Goal: Information Seeking & Learning: Learn about a topic

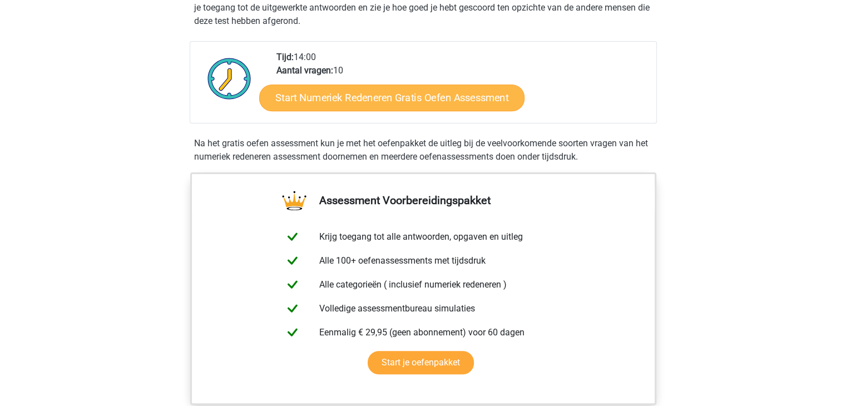
scroll to position [273, 0]
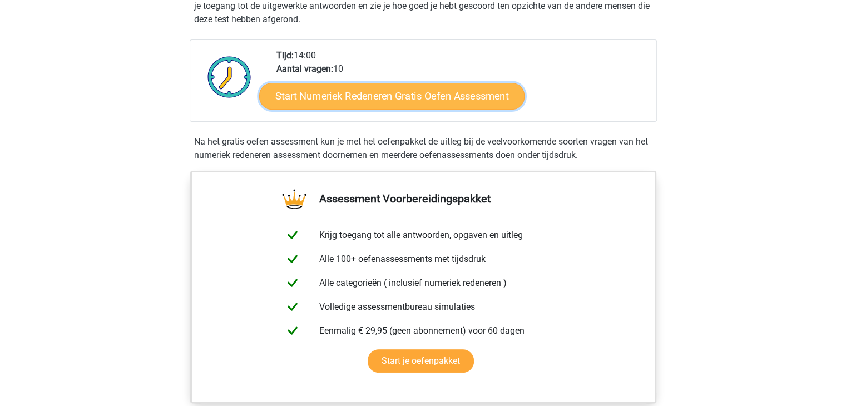
click at [402, 92] on link "Start Numeriek Redeneren Gratis Oefen Assessment" at bounding box center [391, 95] width 265 height 27
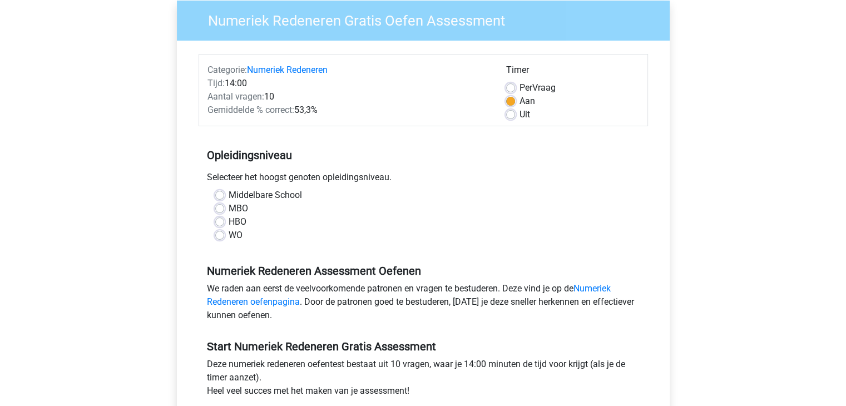
scroll to position [91, 0]
click at [519, 117] on label "Uit" at bounding box center [524, 113] width 11 height 13
click at [513, 117] on input "Uit" at bounding box center [510, 112] width 9 height 11
radio input "true"
click at [229, 221] on label "HBO" at bounding box center [238, 221] width 18 height 13
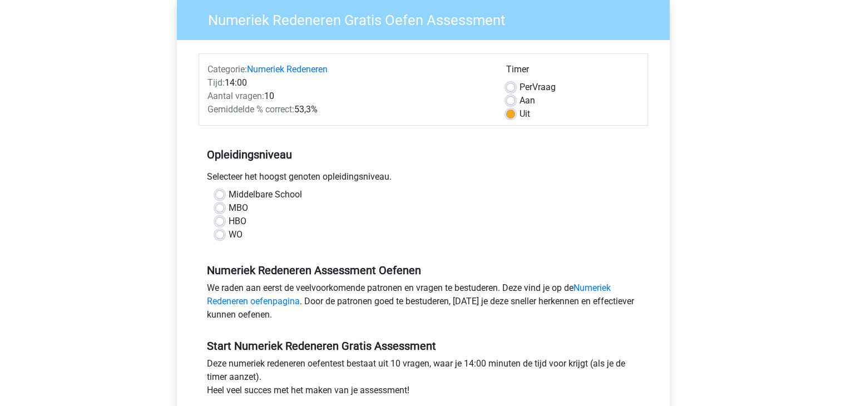
click at [220, 221] on input "HBO" at bounding box center [219, 220] width 9 height 11
radio input "true"
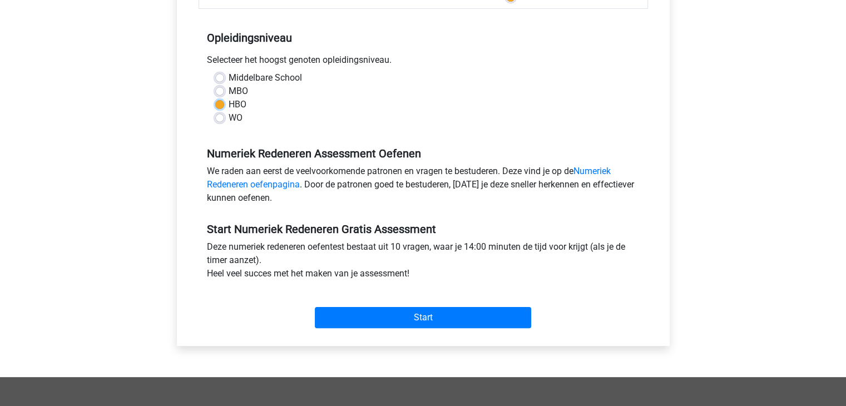
scroll to position [210, 0]
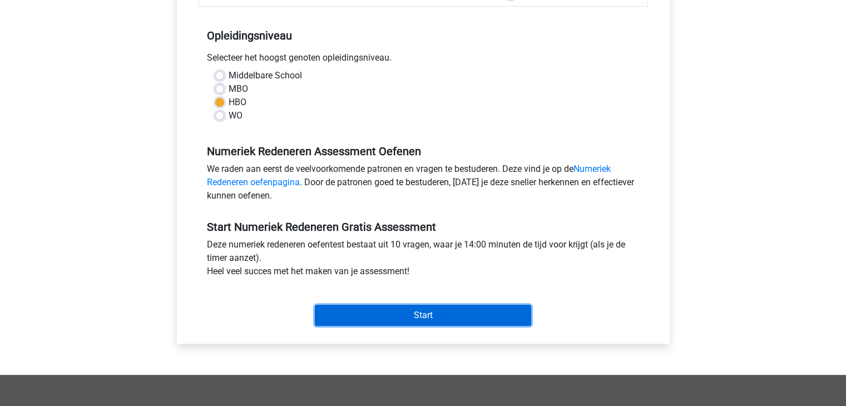
click at [360, 314] on input "Start" at bounding box center [423, 315] width 216 height 21
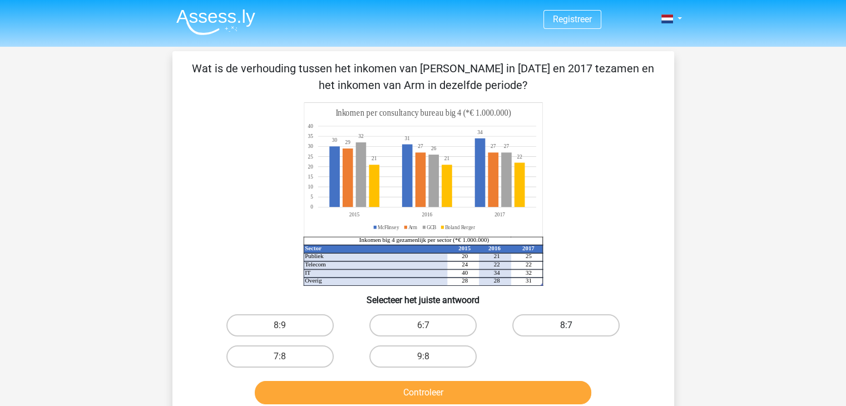
click at [558, 314] on label "8:7" at bounding box center [565, 325] width 107 height 22
click at [566, 325] on input "8:7" at bounding box center [569, 328] width 7 height 7
radio input "true"
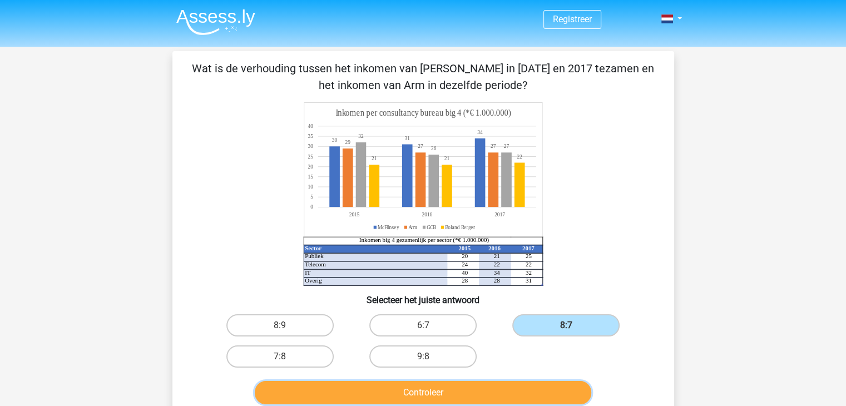
click at [427, 389] on button "Controleer" at bounding box center [423, 392] width 336 height 23
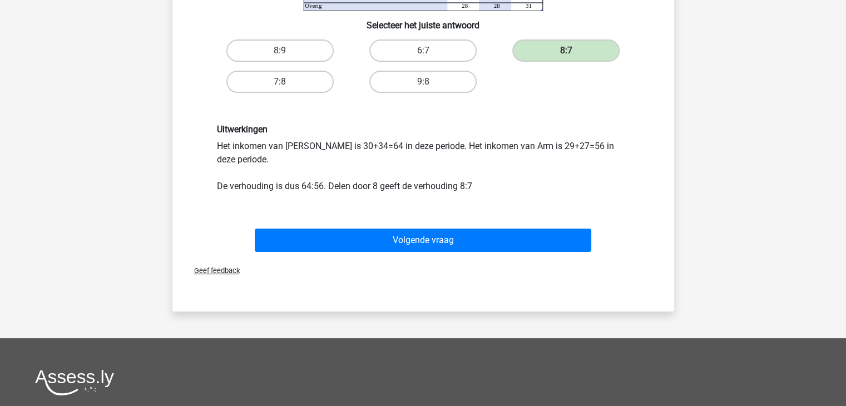
scroll to position [275, 0]
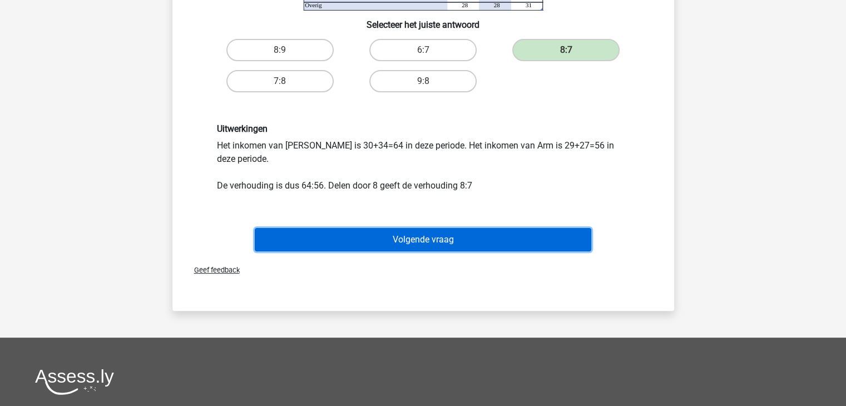
click at [460, 246] on button "Volgende vraag" at bounding box center [423, 239] width 336 height 23
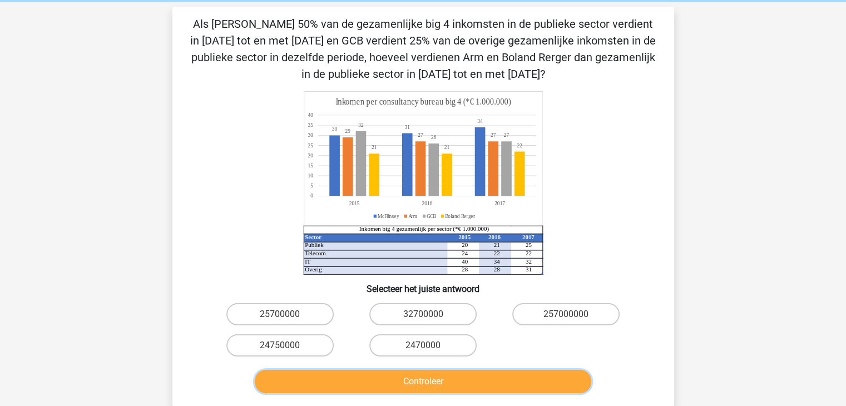
scroll to position [42, 0]
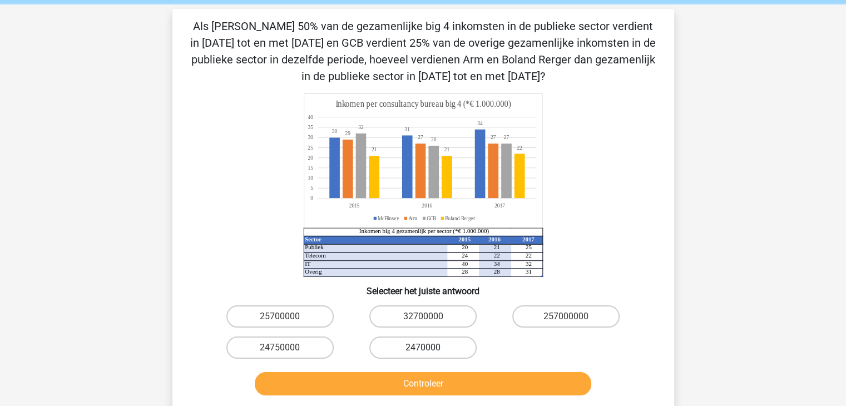
click at [439, 348] on label "2470000" at bounding box center [422, 347] width 107 height 22
click at [430, 348] on input "2470000" at bounding box center [426, 351] width 7 height 7
radio input "true"
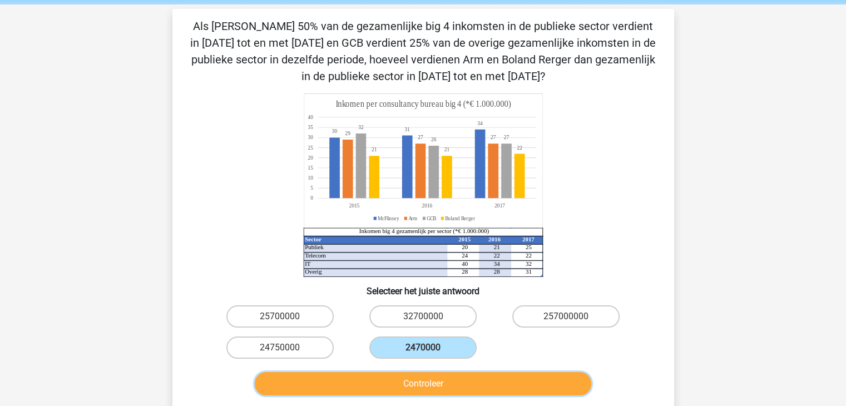
click at [439, 387] on button "Controleer" at bounding box center [423, 383] width 336 height 23
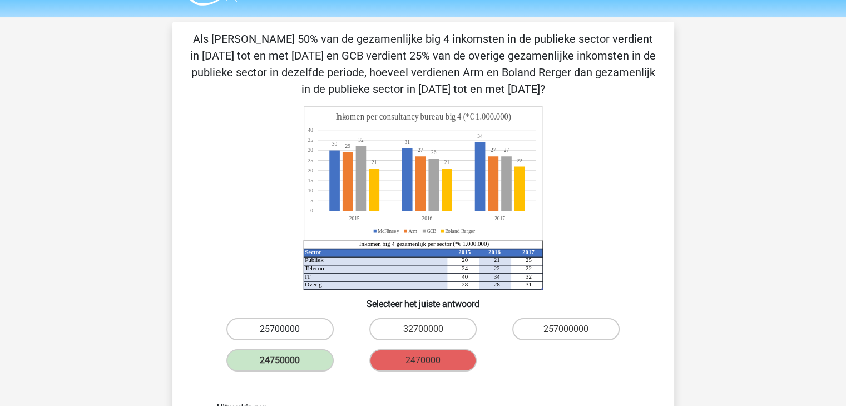
scroll to position [0, 0]
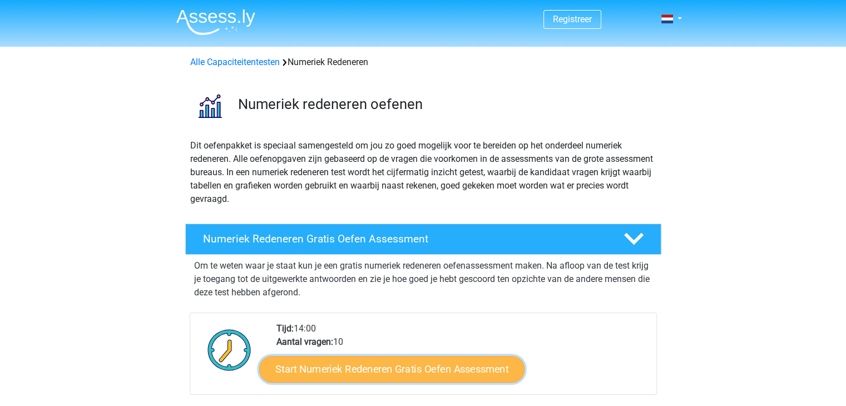
click at [397, 359] on link "Start Numeriek Redeneren Gratis Oefen Assessment" at bounding box center [391, 368] width 265 height 27
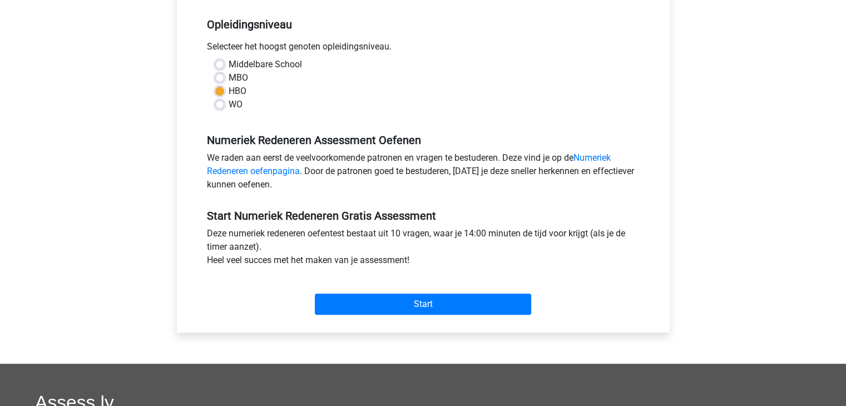
scroll to position [226, 0]
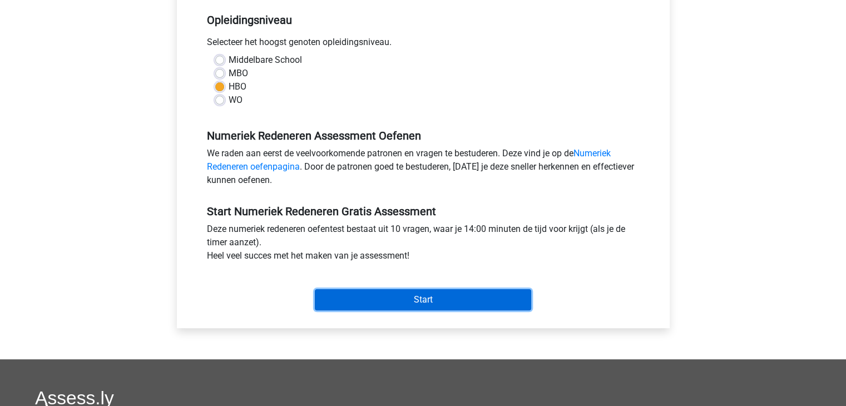
click at [378, 291] on input "Start" at bounding box center [423, 299] width 216 height 21
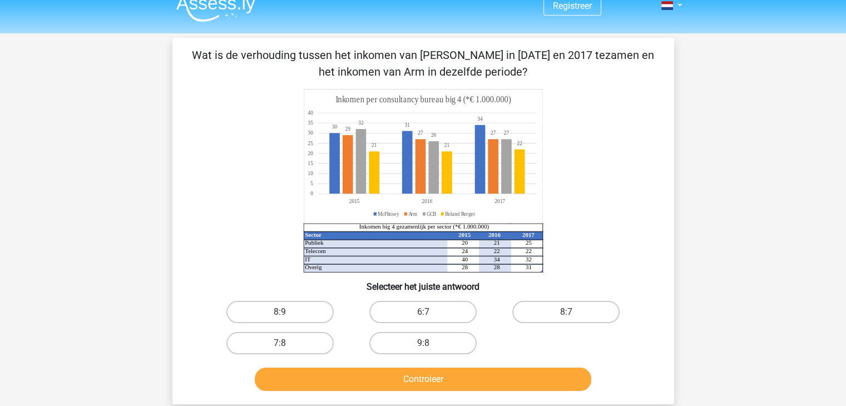
scroll to position [20, 0]
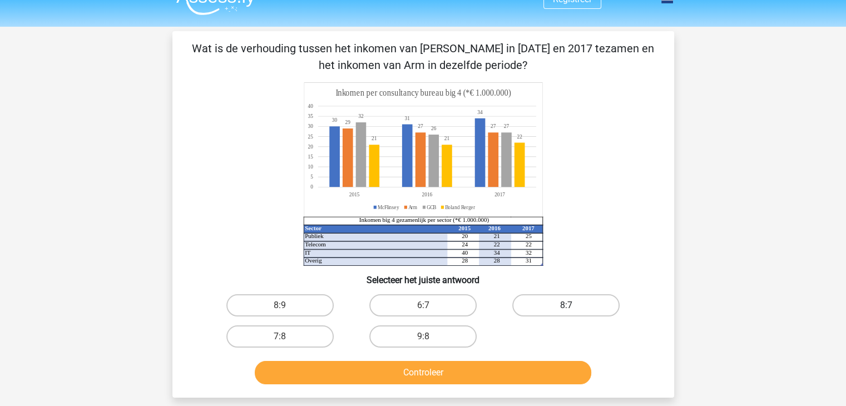
click at [580, 310] on label "8:7" at bounding box center [565, 305] width 107 height 22
click at [573, 310] on input "8:7" at bounding box center [569, 308] width 7 height 7
radio input "true"
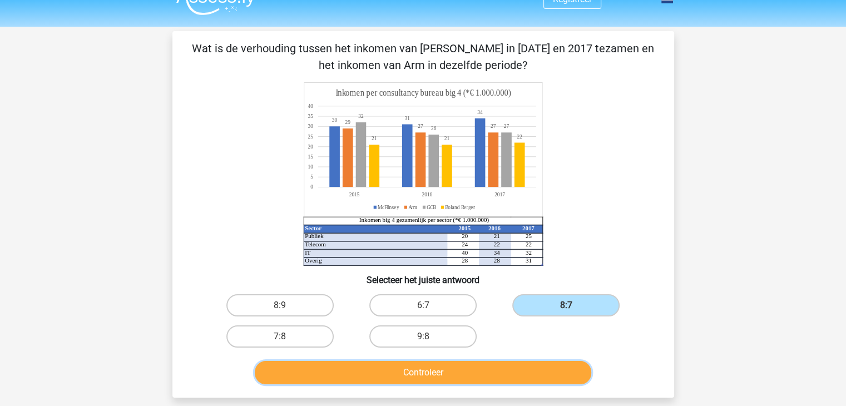
click at [487, 372] on button "Controleer" at bounding box center [423, 372] width 336 height 23
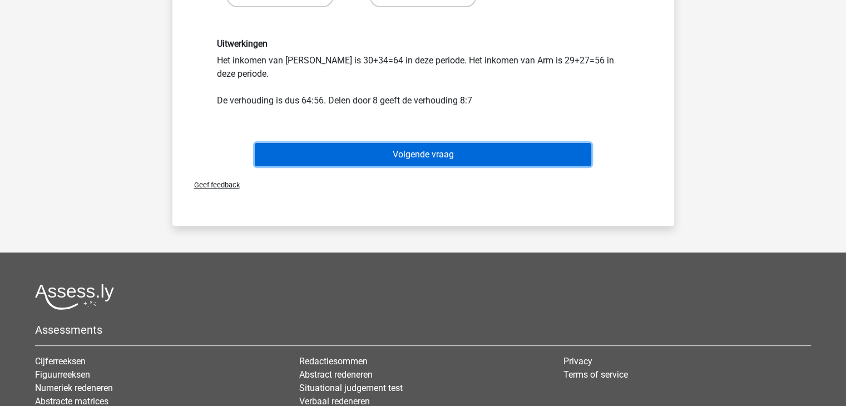
click at [467, 161] on button "Volgende vraag" at bounding box center [423, 154] width 336 height 23
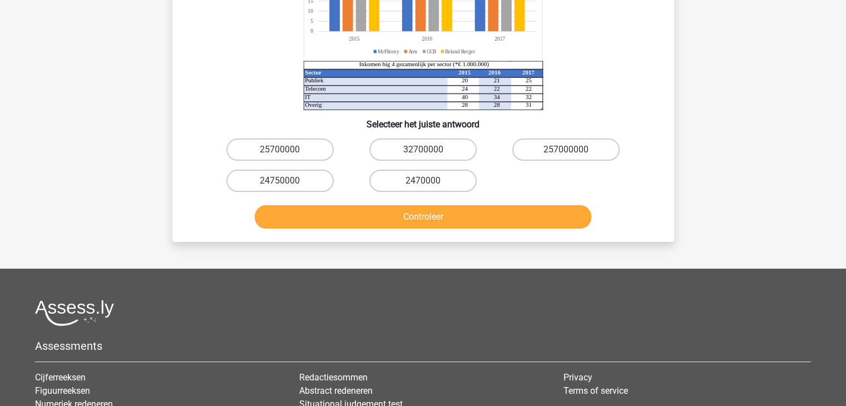
scroll to position [51, 0]
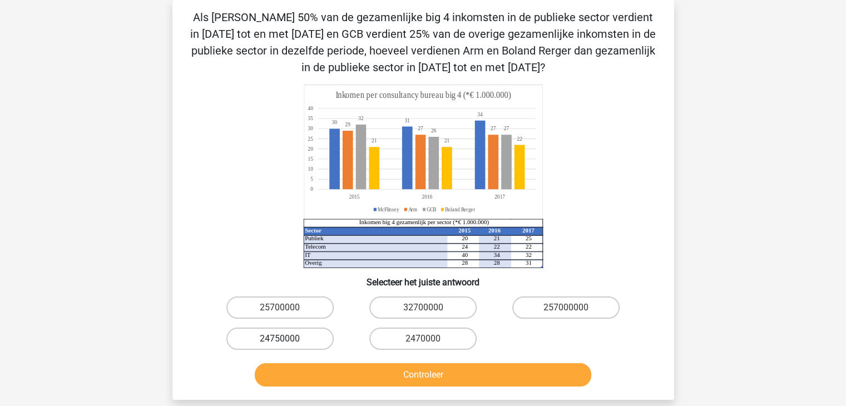
click at [287, 345] on input "24750000" at bounding box center [283, 342] width 7 height 7
radio input "true"
click at [306, 374] on button "Controleer" at bounding box center [423, 374] width 336 height 23
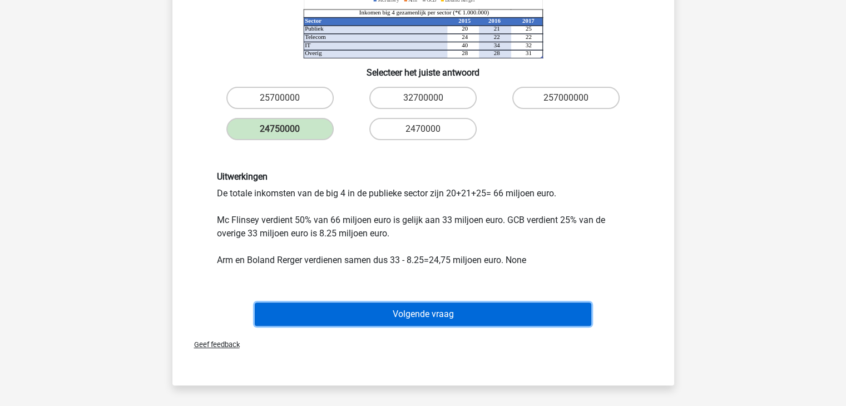
click at [389, 316] on button "Volgende vraag" at bounding box center [423, 314] width 336 height 23
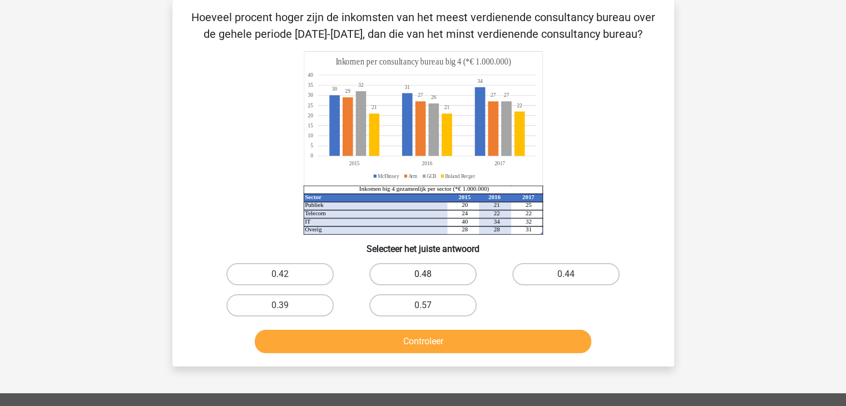
click at [442, 270] on label "0.48" at bounding box center [422, 274] width 107 height 22
click at [430, 274] on input "0.48" at bounding box center [426, 277] width 7 height 7
radio input "true"
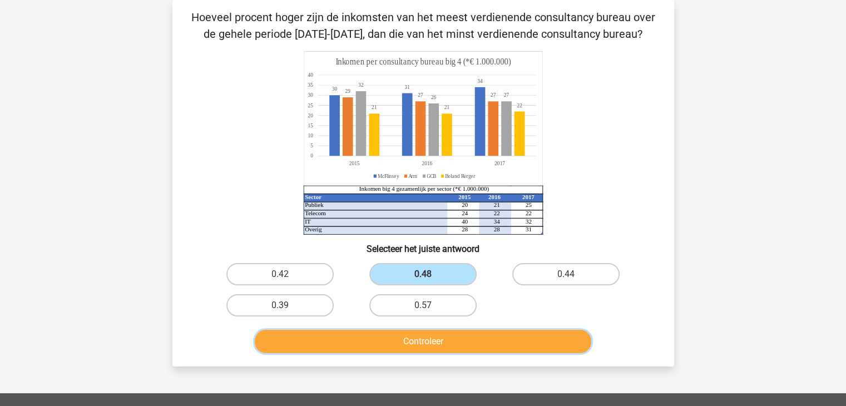
click at [409, 343] on button "Controleer" at bounding box center [423, 341] width 336 height 23
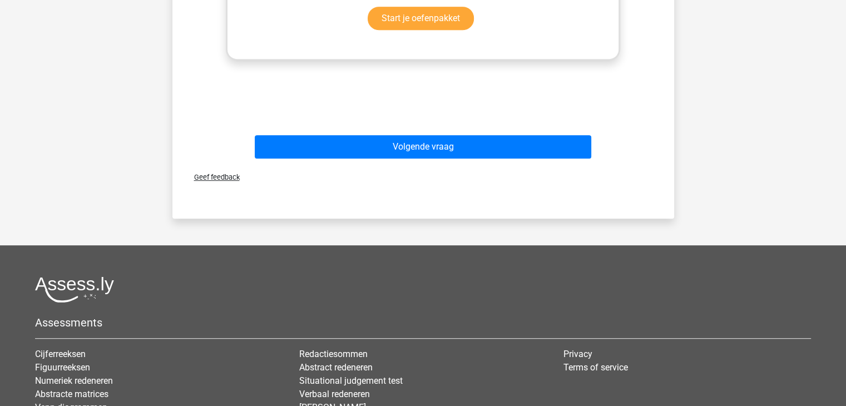
scroll to position [610, 0]
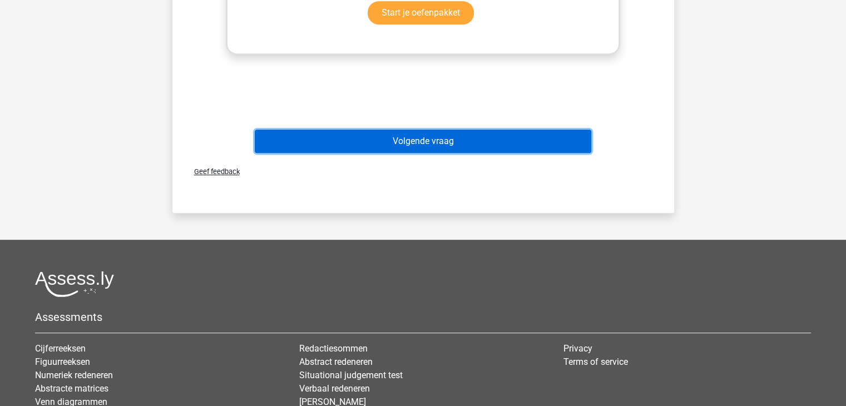
click at [405, 138] on button "Volgende vraag" at bounding box center [423, 141] width 336 height 23
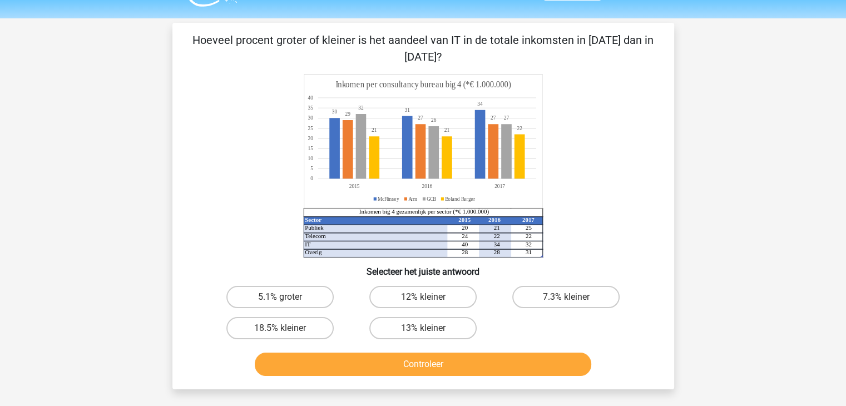
scroll to position [31, 0]
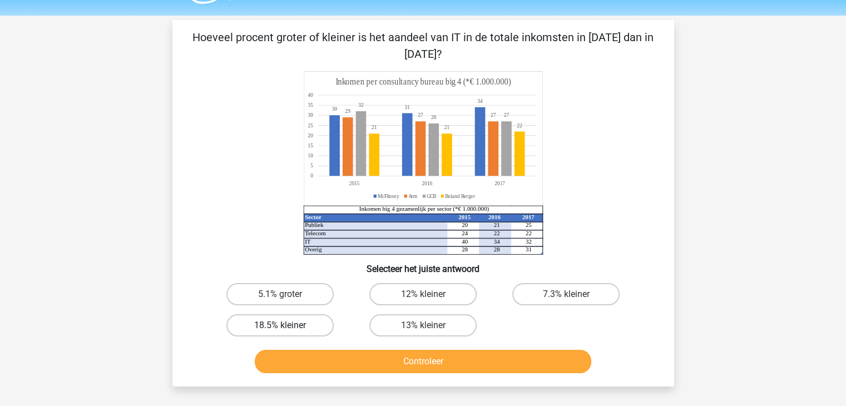
click at [295, 323] on label "18.5% kleiner" at bounding box center [279, 325] width 107 height 22
click at [287, 325] on input "18.5% kleiner" at bounding box center [283, 328] width 7 height 7
radio input "true"
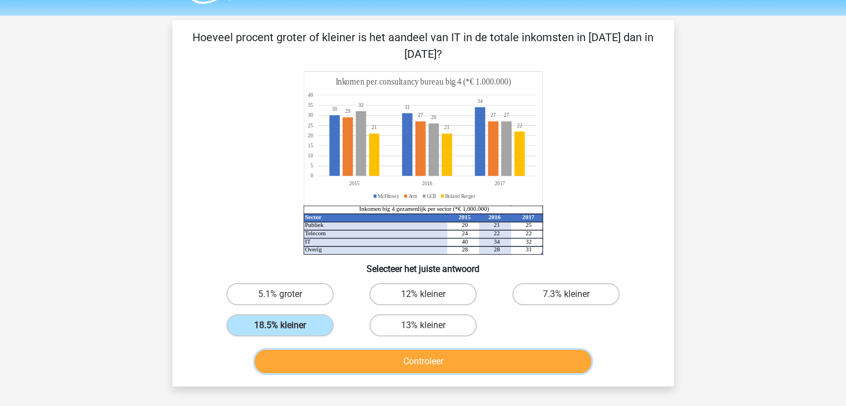
click at [396, 360] on button "Controleer" at bounding box center [423, 361] width 336 height 23
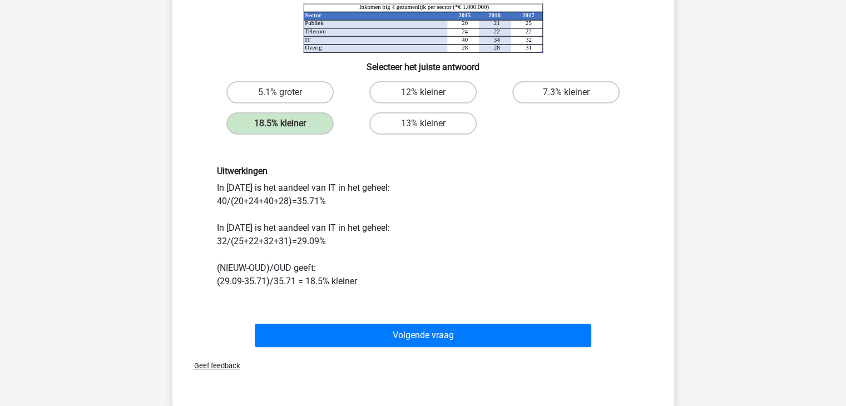
scroll to position [235, 0]
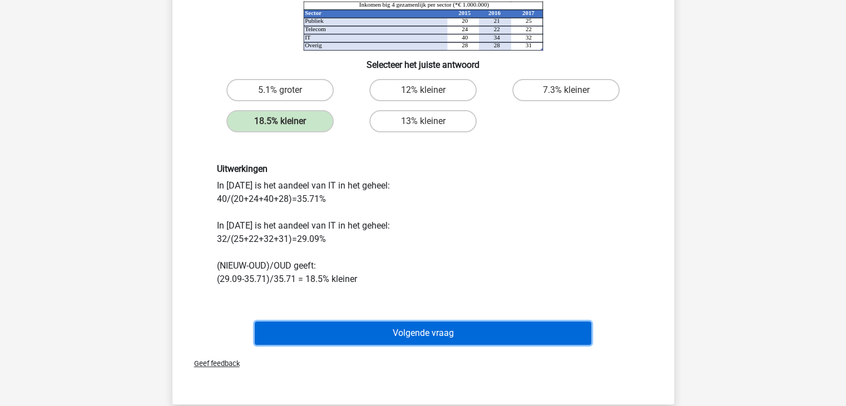
click at [314, 334] on button "Volgende vraag" at bounding box center [423, 332] width 336 height 23
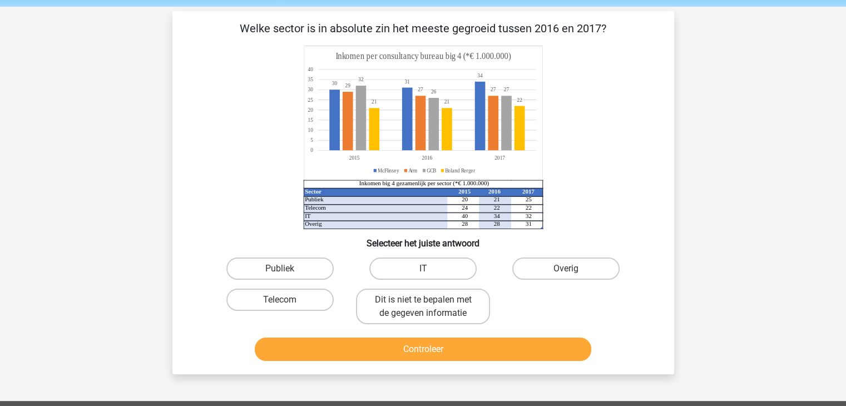
scroll to position [39, 0]
click at [291, 255] on div "Publiek" at bounding box center [280, 269] width 143 height 31
click at [294, 264] on label "Publiek" at bounding box center [279, 269] width 107 height 22
click at [287, 269] on input "Publiek" at bounding box center [283, 272] width 7 height 7
radio input "true"
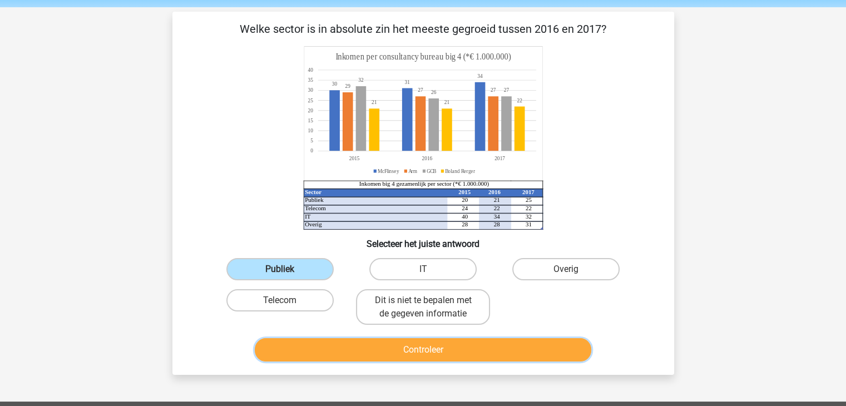
click at [349, 348] on button "Controleer" at bounding box center [423, 349] width 336 height 23
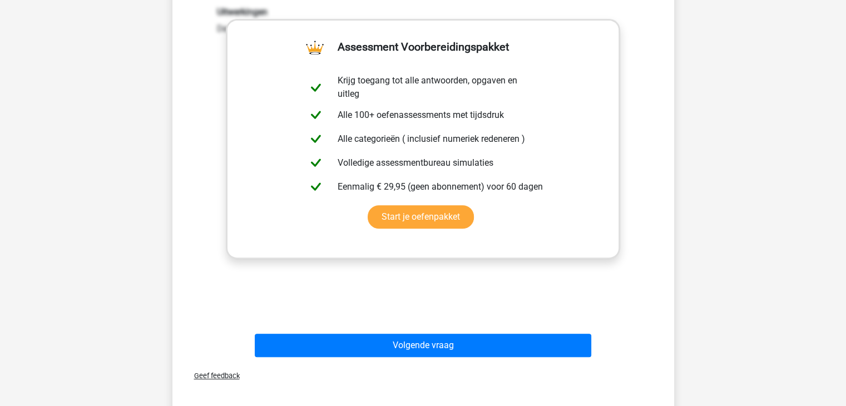
scroll to position [404, 0]
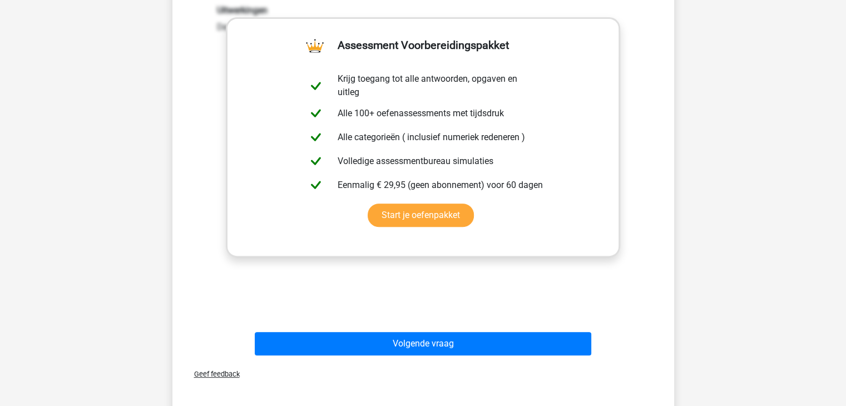
click at [320, 299] on div "Uitwerkingen De publieke sector is 4 miljoen gegroeid en is daarmee de grootste…" at bounding box center [423, 150] width 466 height 345
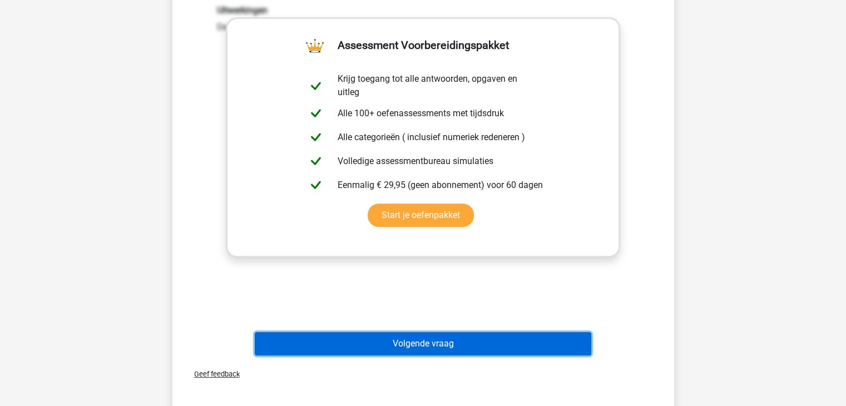
click at [331, 343] on button "Volgende vraag" at bounding box center [423, 343] width 336 height 23
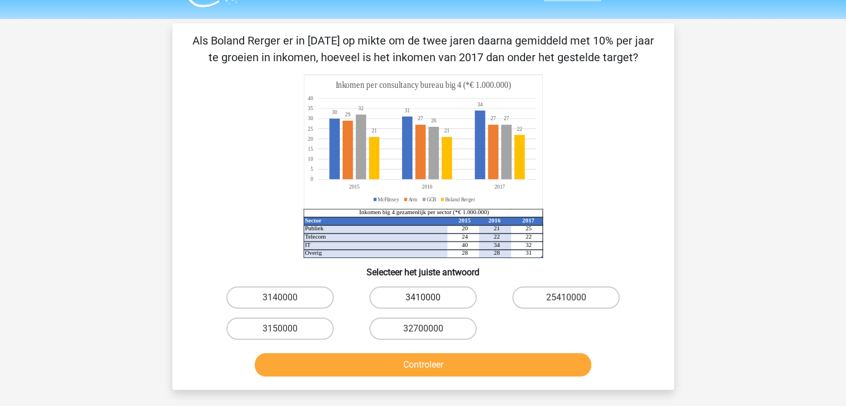
scroll to position [27, 0]
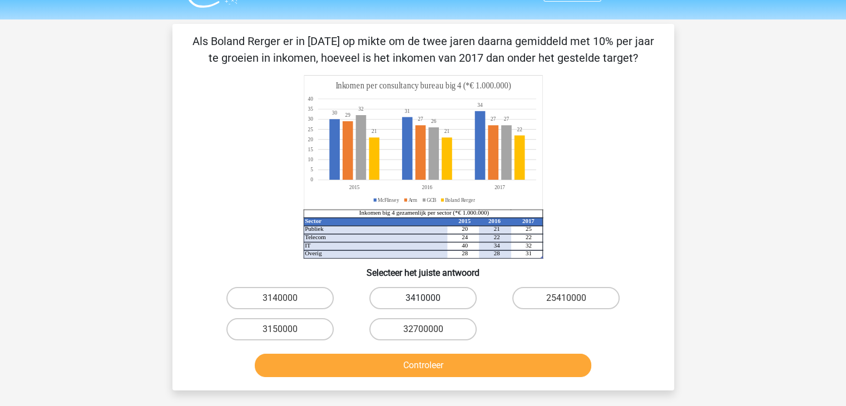
click at [419, 287] on label "3410000" at bounding box center [422, 298] width 107 height 22
click at [423, 298] on input "3410000" at bounding box center [426, 301] width 7 height 7
radio input "true"
click at [406, 359] on button "Controleer" at bounding box center [423, 365] width 336 height 23
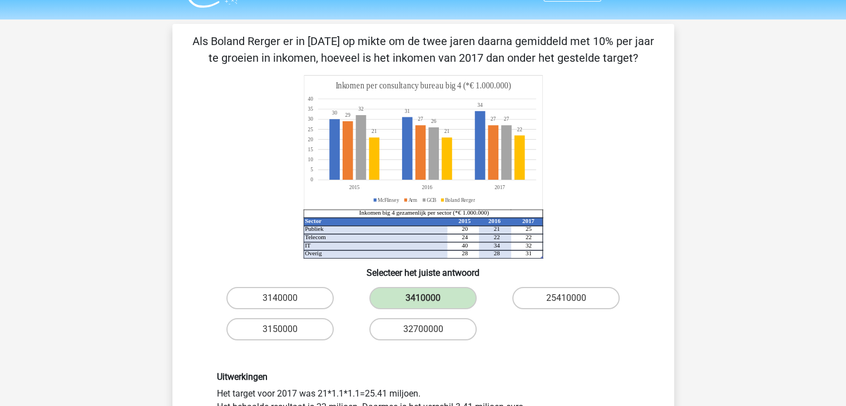
click at [406, 359] on div "Uitwerkingen Het target voor 2017 was 21*1.1*1.1=25.41 miljoen. Het behaalde re…" at bounding box center [423, 392] width 466 height 95
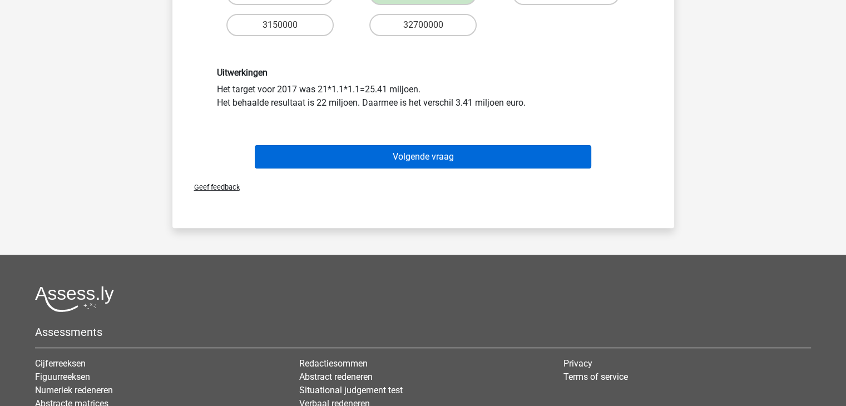
scroll to position [332, 0]
click at [398, 153] on button "Volgende vraag" at bounding box center [423, 156] width 336 height 23
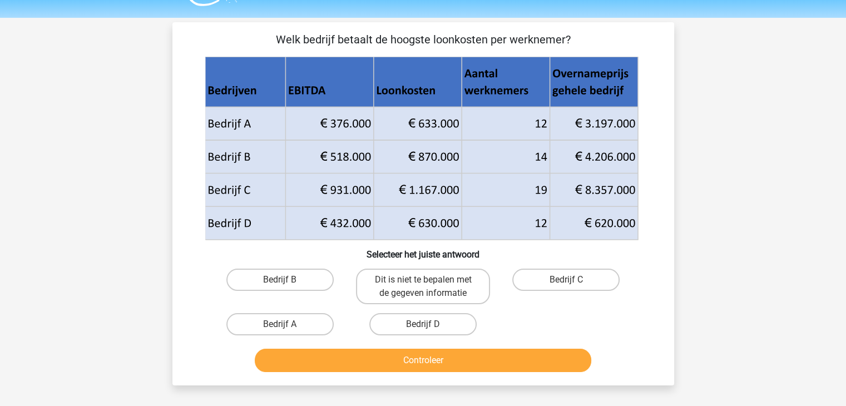
scroll to position [29, 0]
click at [288, 281] on label "Bedrijf B" at bounding box center [279, 280] width 107 height 22
click at [287, 281] on input "Bedrijf B" at bounding box center [283, 283] width 7 height 7
radio input "true"
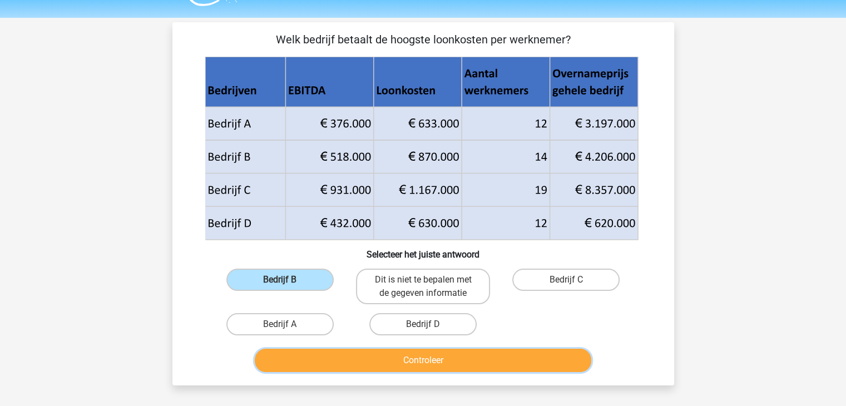
click at [304, 364] on button "Controleer" at bounding box center [423, 360] width 336 height 23
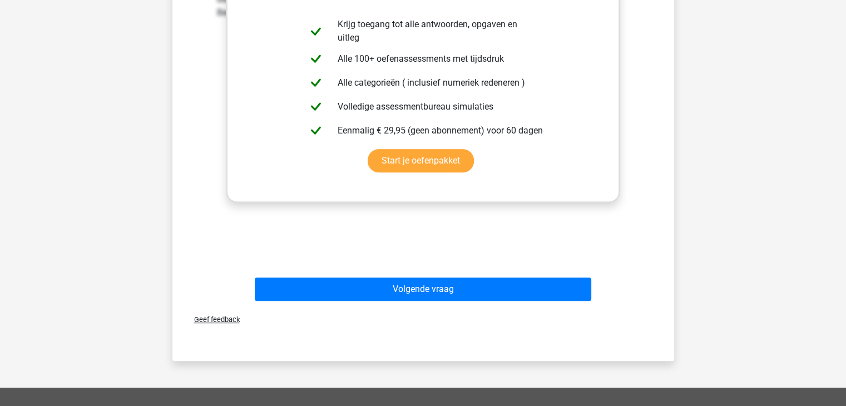
scroll to position [460, 0]
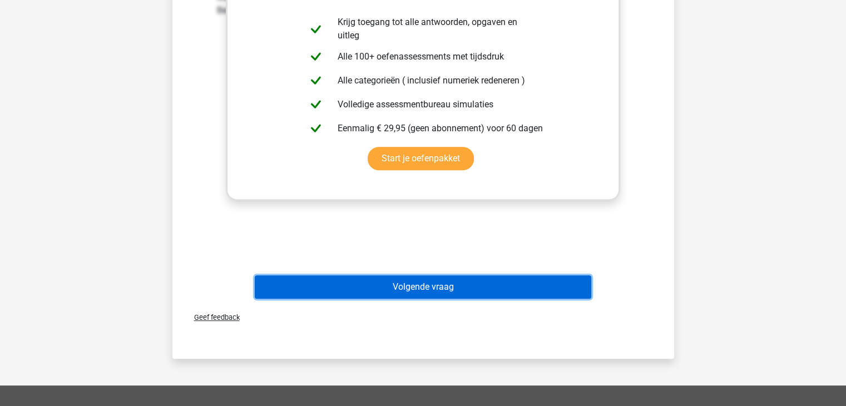
click at [343, 294] on button "Volgende vraag" at bounding box center [423, 286] width 336 height 23
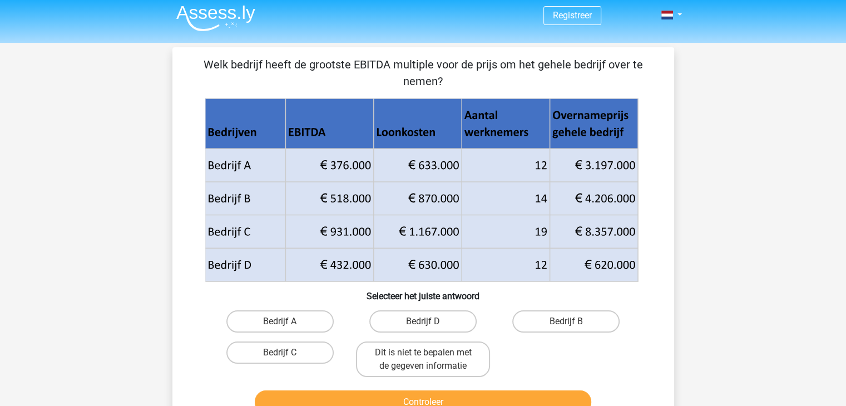
scroll to position [0, 0]
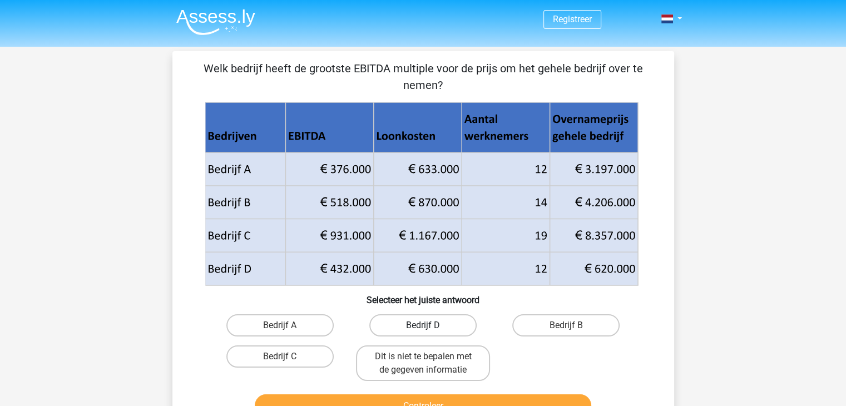
click at [440, 323] on label "Bedrijf D" at bounding box center [422, 325] width 107 height 22
click at [430, 325] on input "Bedrijf D" at bounding box center [426, 328] width 7 height 7
radio input "true"
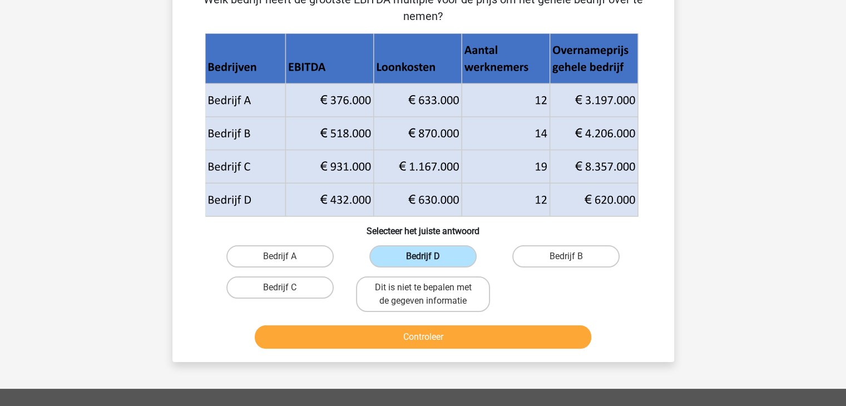
scroll to position [78, 0]
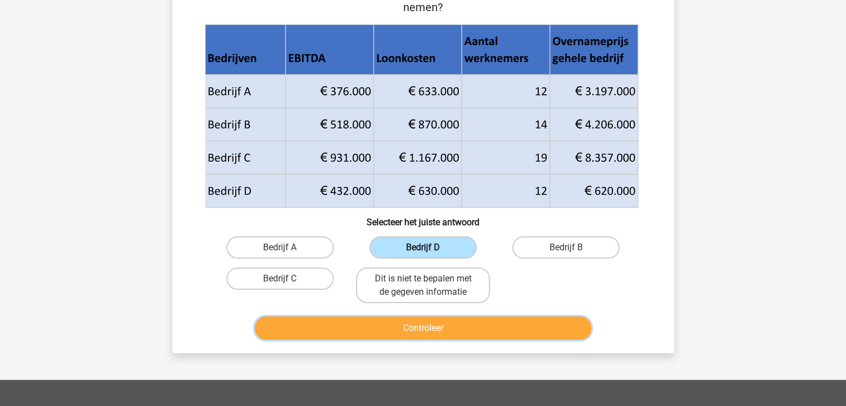
click at [440, 323] on button "Controleer" at bounding box center [423, 327] width 336 height 23
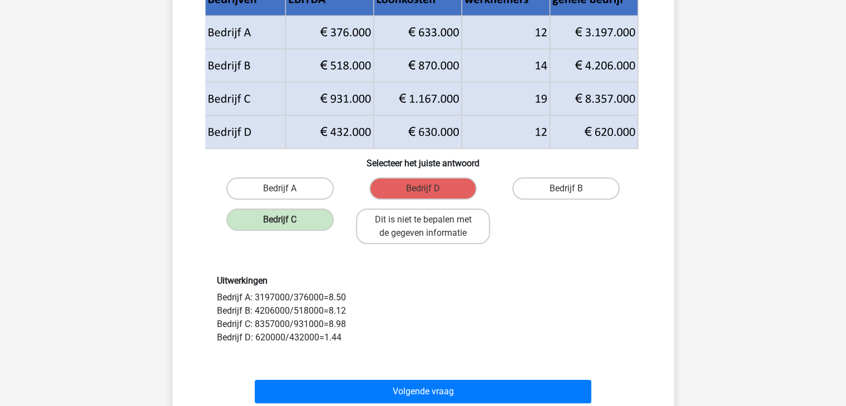
scroll to position [136, 0]
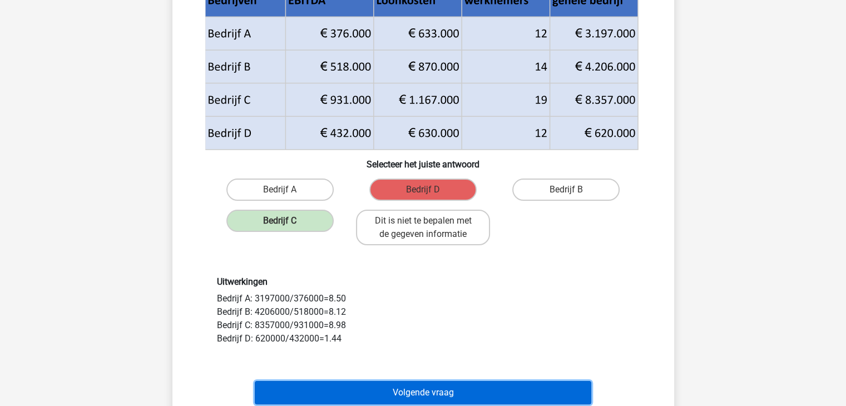
click at [325, 385] on button "Volgende vraag" at bounding box center [423, 392] width 336 height 23
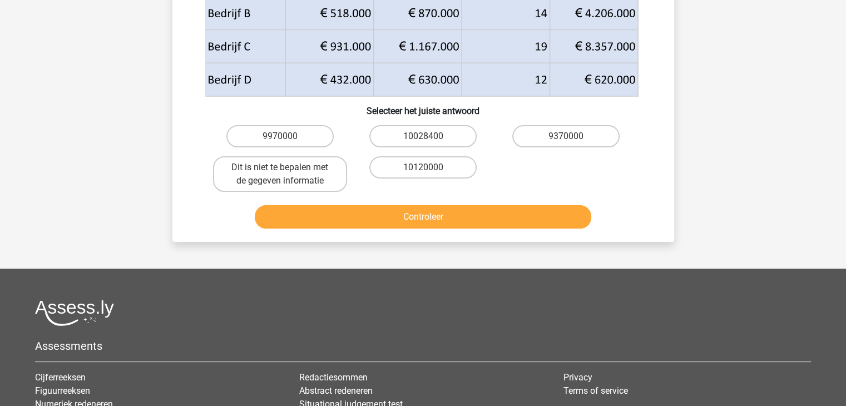
scroll to position [0, 0]
